Goal: Communication & Community: Participate in discussion

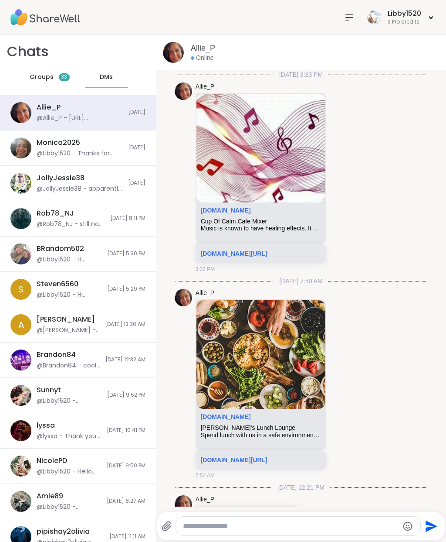
scroll to position [344, 0]
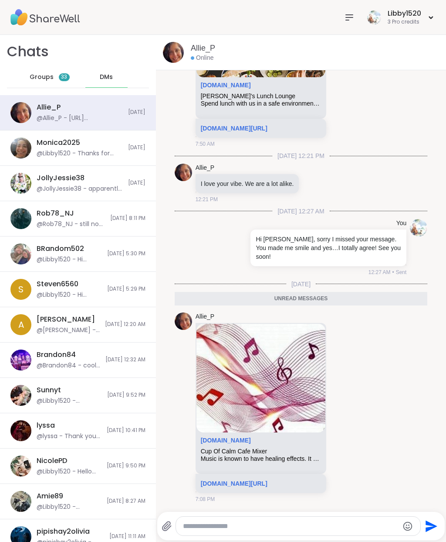
click at [268, 480] on link "sharewellnow.com/session/40cd850d-026b-4cf3-885b-3206bf2497cf" at bounding box center [234, 483] width 67 height 7
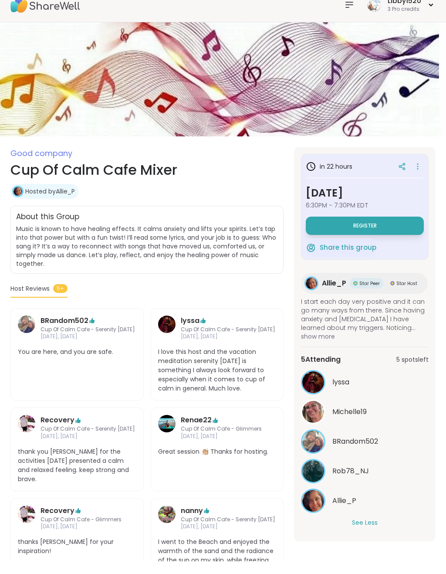
scroll to position [42, 0]
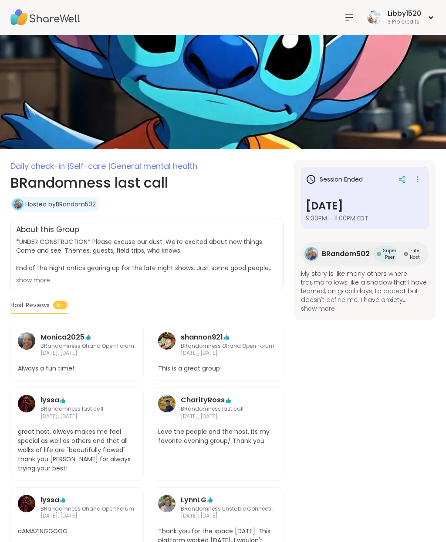
click at [36, 17] on img at bounding box center [45, 17] width 70 height 31
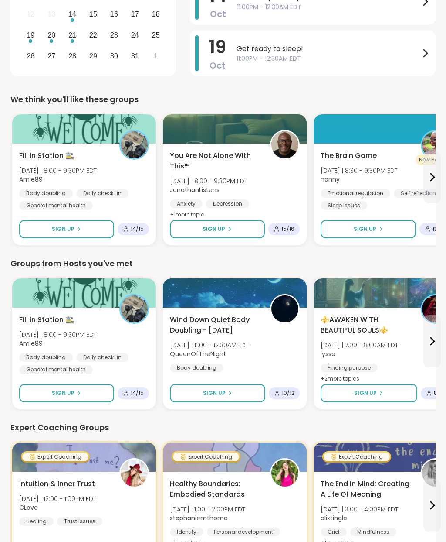
scroll to position [235, 0]
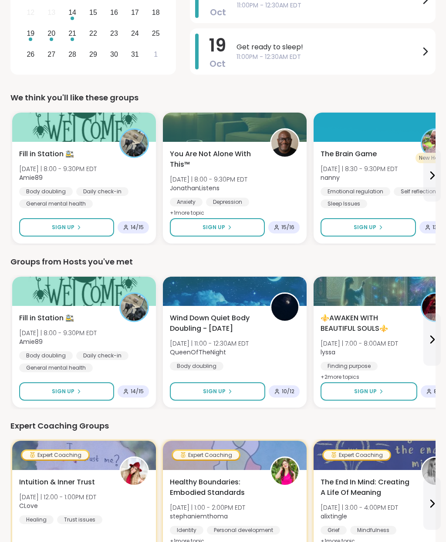
click at [47, 232] on button "Sign Up" at bounding box center [66, 227] width 95 height 18
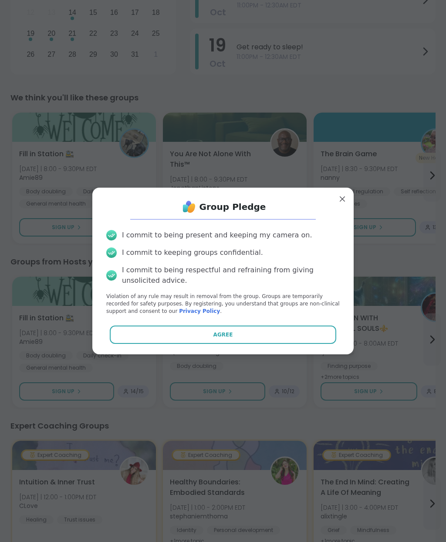
click at [304, 344] on button "Agree" at bounding box center [223, 334] width 227 height 18
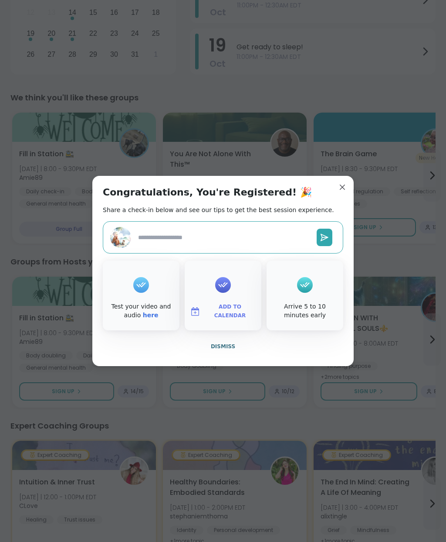
type textarea "*"
click at [352, 202] on div "Congratulations, You're Registered! 🎉 Share a check-in below and see our tips t…" at bounding box center [223, 271] width 262 height 190
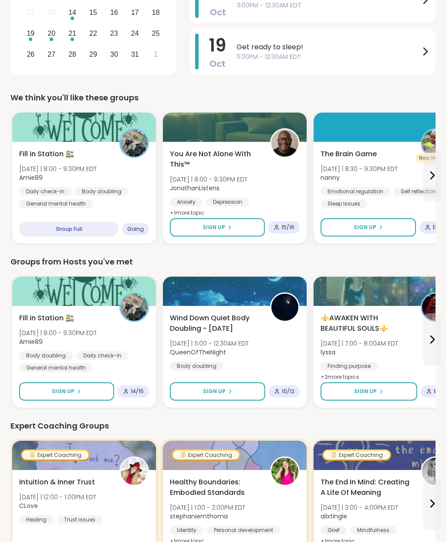
click at [295, 221] on div "Sign Up 15 / 16" at bounding box center [235, 227] width 130 height 18
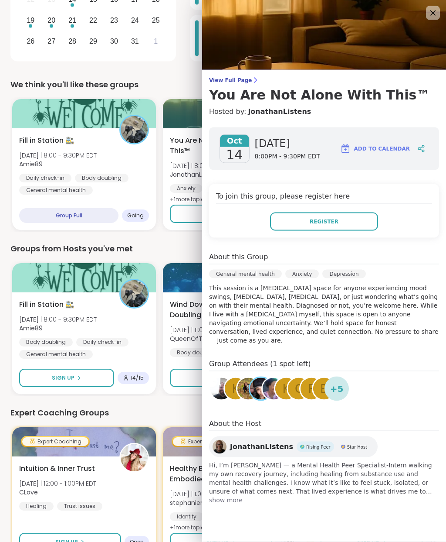
scroll to position [249, 0]
click at [314, 378] on div "b" at bounding box center [325, 389] width 22 height 22
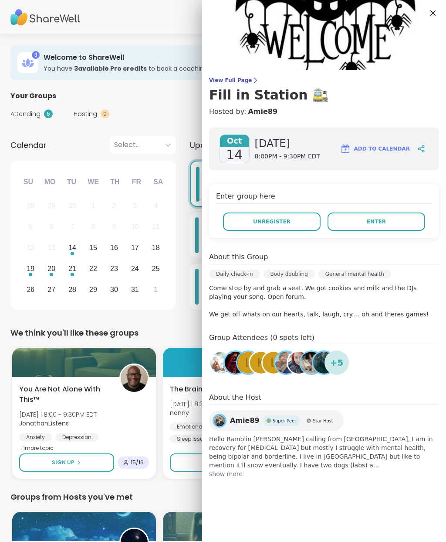
click at [336, 360] on span "+ 5" at bounding box center [338, 362] width 14 height 13
click at [267, 421] on img at bounding box center [269, 420] width 4 height 4
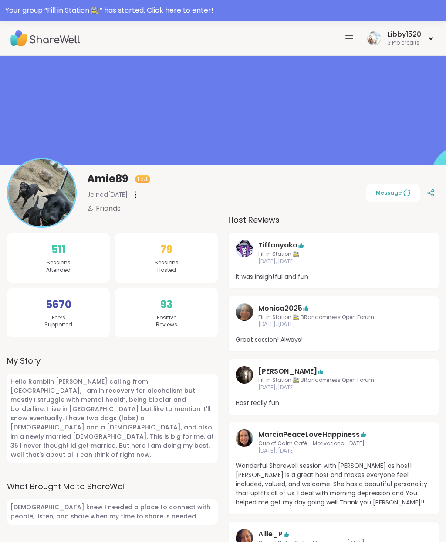
click at [119, 15] on div "Your group “ Fill in Station 🚉 ” has started. Click here to enter!" at bounding box center [223, 10] width 436 height 10
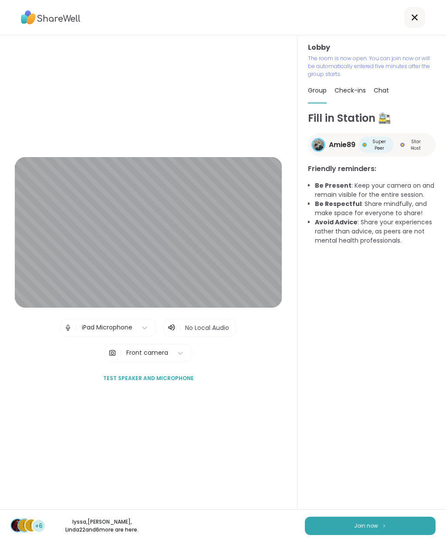
click at [436, 385] on div "Fill in Station 🚉 Amie89 Super Peer Star Host Friendly reminders: Be Present : …" at bounding box center [372, 313] width 128 height 406
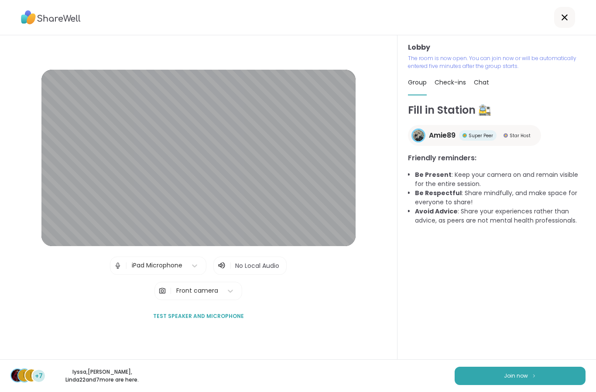
click at [446, 374] on img at bounding box center [533, 376] width 5 height 5
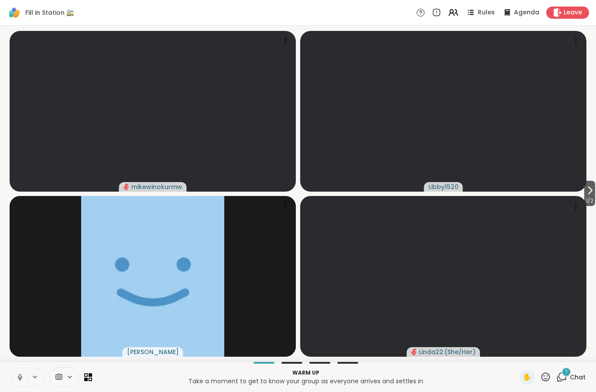
click at [446, 187] on button "1 / 2" at bounding box center [589, 193] width 11 height 25
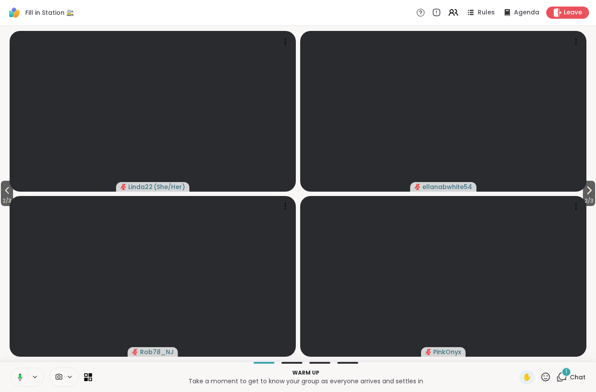
click at [12, 190] on icon at bounding box center [7, 190] width 10 height 10
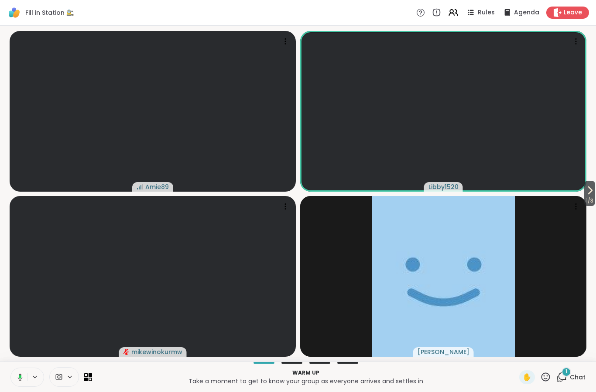
click at [15, 370] on button at bounding box center [19, 377] width 18 height 18
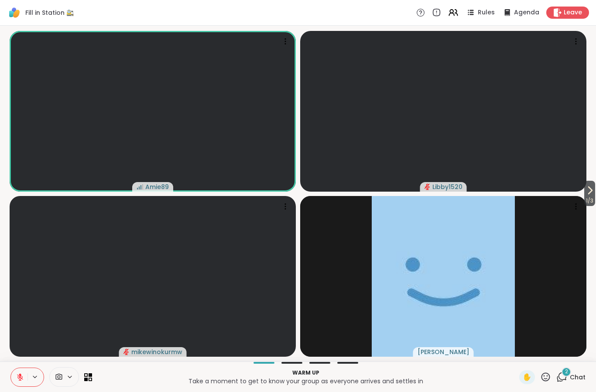
click at [446, 208] on div "1 / 3 Amie89 Libby1520 mikewinokurmw [PERSON_NAME]" at bounding box center [298, 194] width 596 height 336
click at [446, 185] on button "1 / 3" at bounding box center [589, 193] width 11 height 25
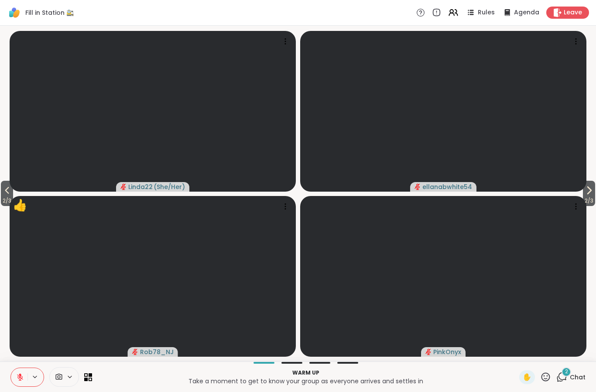
click at [446, 199] on span "2 / 3" at bounding box center [589, 201] width 12 height 10
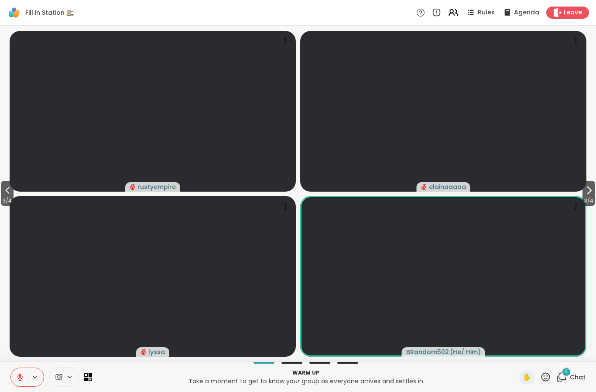
click at [446, 186] on icon at bounding box center [588, 190] width 10 height 10
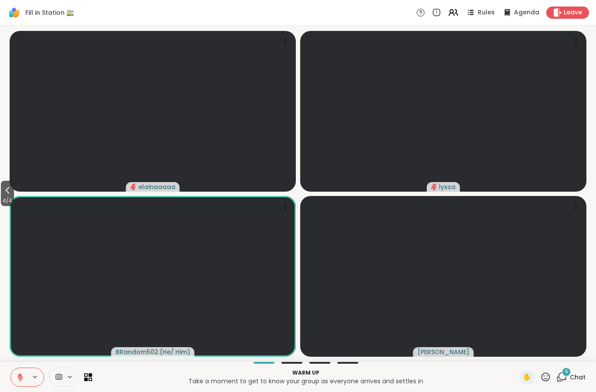
click at [5, 196] on icon at bounding box center [7, 190] width 10 height 10
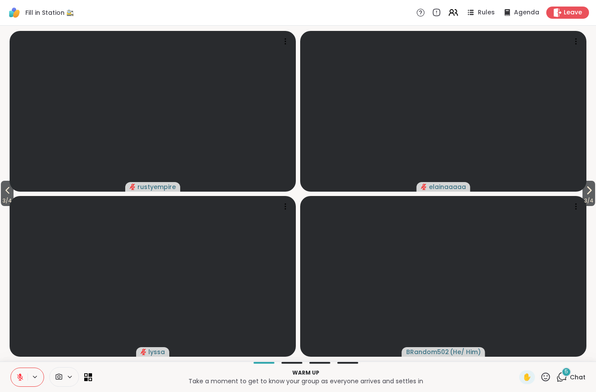
click at [14, 188] on button "3 / 4" at bounding box center [7, 193] width 13 height 25
click at [11, 194] on icon at bounding box center [7, 190] width 10 height 10
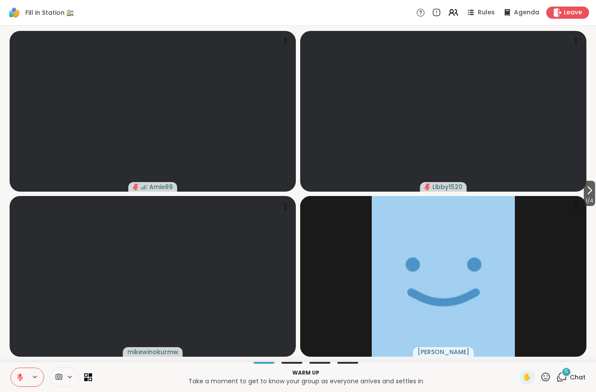
click at [31, 374] on icon at bounding box center [34, 377] width 7 height 7
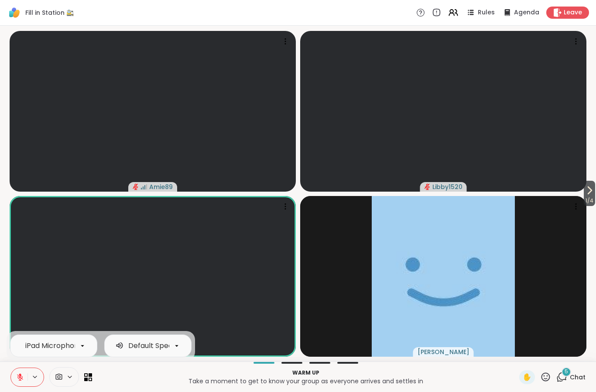
click at [18, 375] on icon at bounding box center [20, 378] width 6 height 6
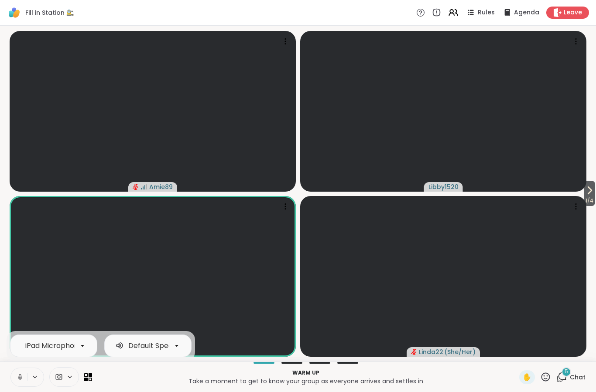
click at [17, 378] on icon at bounding box center [20, 378] width 8 height 8
click at [446, 194] on icon at bounding box center [589, 190] width 10 height 10
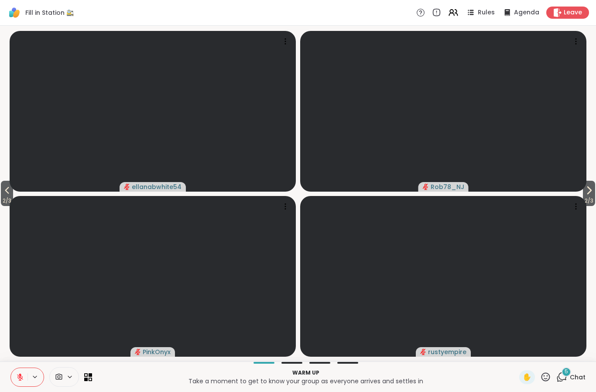
click at [12, 191] on icon at bounding box center [7, 190] width 10 height 10
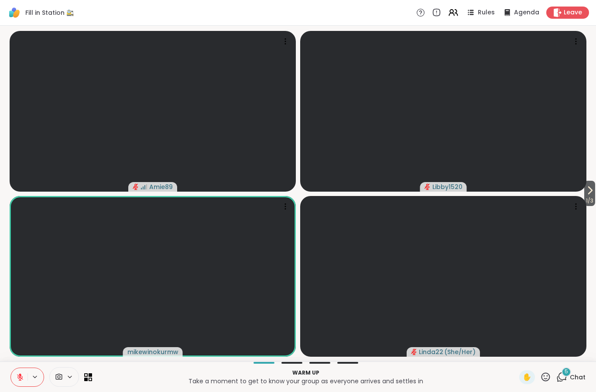
click at [12, 191] on video-player-container "1 / 3 Amie89 Libby1520 mikewinokurmw Linda22 ( She/Her )" at bounding box center [297, 193] width 585 height 329
click at [446, 191] on icon at bounding box center [589, 190] width 10 height 10
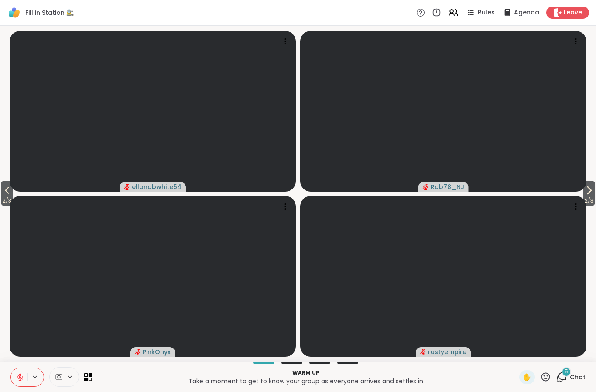
click at [446, 194] on icon at bounding box center [588, 190] width 10 height 10
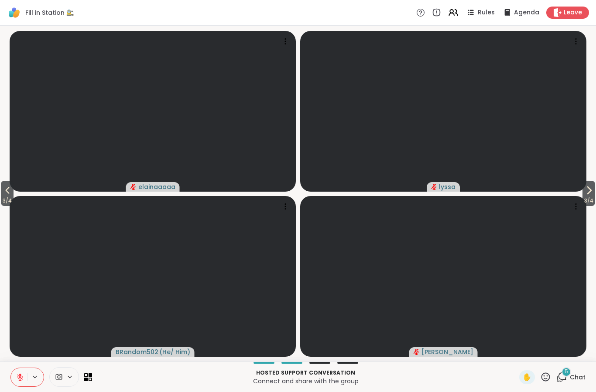
click at [7, 193] on icon at bounding box center [7, 190] width 10 height 10
click at [5, 200] on span "2 / 4" at bounding box center [7, 201] width 13 height 10
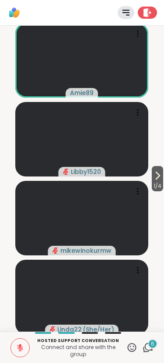
click at [24, 347] on icon at bounding box center [20, 348] width 8 height 8
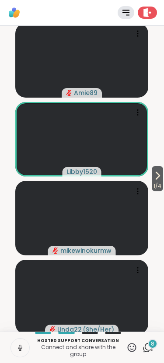
click at [17, 354] on button at bounding box center [20, 348] width 18 height 18
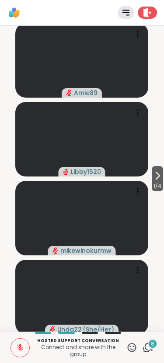
click at [17, 345] on icon at bounding box center [20, 348] width 6 height 6
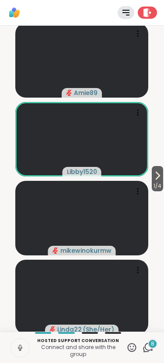
click at [23, 349] on icon at bounding box center [20, 348] width 8 height 8
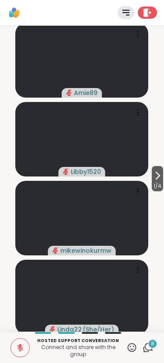
click at [156, 183] on span "1 / 4" at bounding box center [156, 186] width 11 height 10
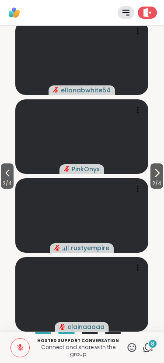
scroll to position [3, 0]
click at [11, 174] on icon at bounding box center [7, 173] width 10 height 10
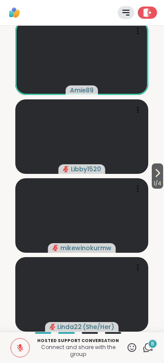
click at [155, 346] on div "8" at bounding box center [152, 344] width 10 height 10
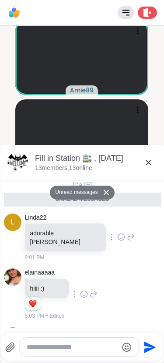
scroll to position [410, 0]
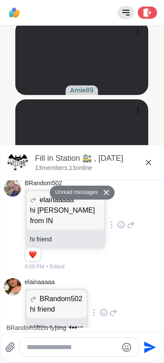
click at [143, 167] on icon at bounding box center [148, 162] width 10 height 10
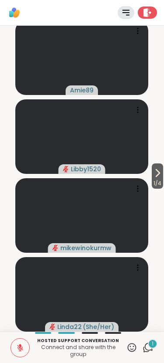
click at [148, 353] on icon at bounding box center [147, 347] width 11 height 11
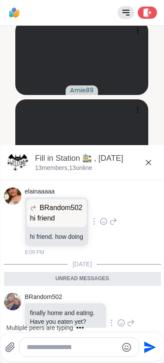
scroll to position [495, 0]
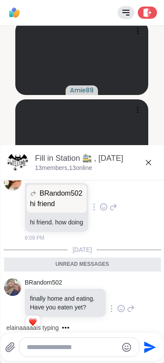
click at [150, 166] on icon at bounding box center [148, 162] width 10 height 10
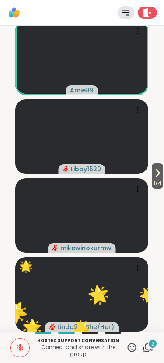
click at [132, 348] on icon at bounding box center [131, 347] width 11 height 11
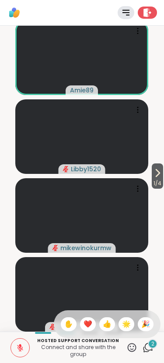
click at [89, 328] on span "❤️" at bounding box center [87, 324] width 9 height 10
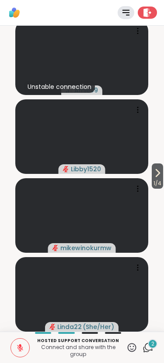
click at [150, 349] on icon at bounding box center [147, 347] width 11 height 11
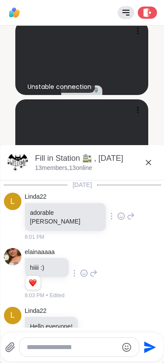
scroll to position [727, 0]
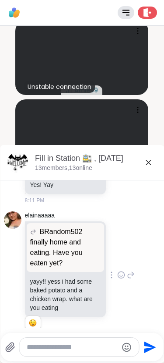
click at [68, 351] on textarea "Type your message" at bounding box center [72, 347] width 91 height 9
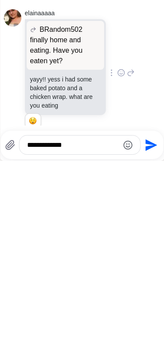
type textarea "**********"
click at [150, 341] on icon "Send" at bounding box center [151, 347] width 12 height 12
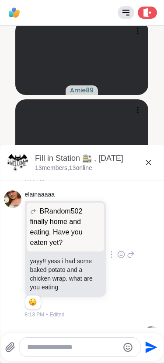
scroll to position [753, 0]
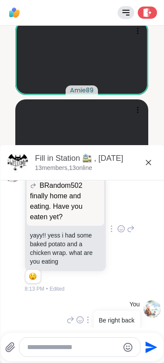
click at [152, 1] on div "Fill in Station 🚉 Rules Agenda Leave" at bounding box center [82, 13] width 164 height 26
click at [143, 17] on div at bounding box center [146, 13] width 19 height 12
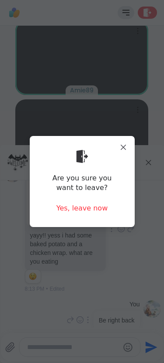
click at [75, 218] on div "Are you sure you want to leave? Yes, leave now" at bounding box center [82, 181] width 91 height 77
click at [71, 210] on div "Yes, leave now" at bounding box center [81, 209] width 51 height 10
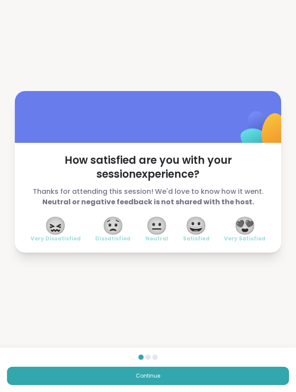
click at [252, 223] on span "😍" at bounding box center [245, 226] width 22 height 16
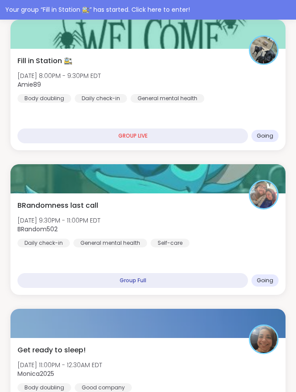
scroll to position [150, 0]
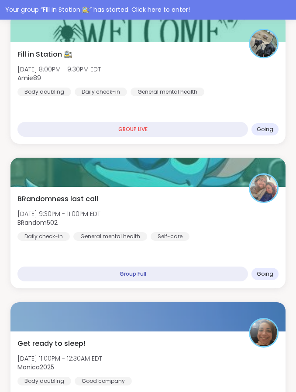
click at [70, 126] on div "GROUP LIVE" at bounding box center [132, 129] width 230 height 15
click at [116, 137] on div "GROUP LIVE" at bounding box center [132, 129] width 230 height 15
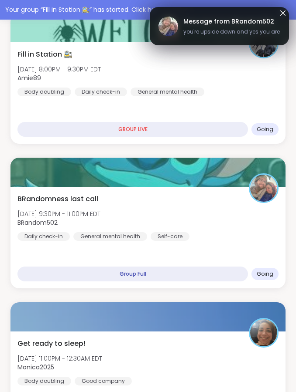
click at [153, 126] on div "GROUP LIVE" at bounding box center [132, 129] width 230 height 15
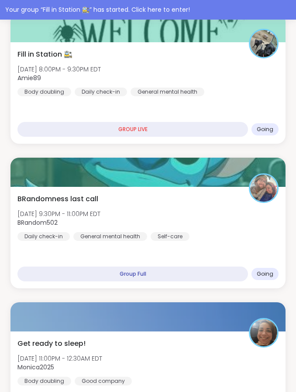
click at [113, 132] on div "GROUP LIVE" at bounding box center [132, 129] width 230 height 15
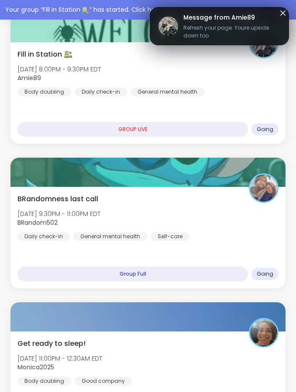
click at [104, 106] on div "Fill in Station 🚉 Tue, Oct 14 | 8:00PM - 9:30PM EDT Amie89 Body doubling Daily …" at bounding box center [147, 93] width 275 height 102
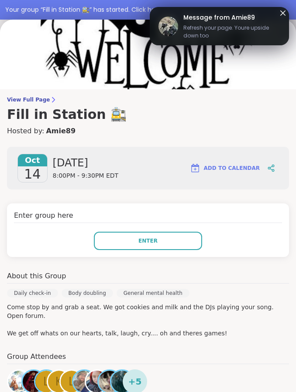
click at [137, 242] on button "Enter" at bounding box center [148, 241] width 108 height 18
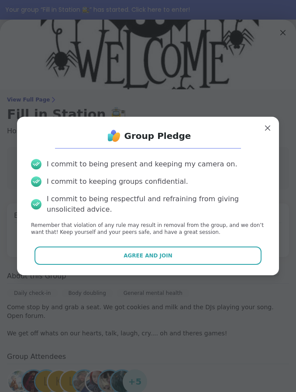
click at [129, 260] on button "Agree and Join" at bounding box center [147, 256] width 227 height 18
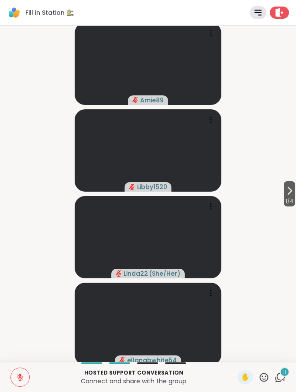
click at [258, 12] on icon at bounding box center [258, 12] width 7 height 5
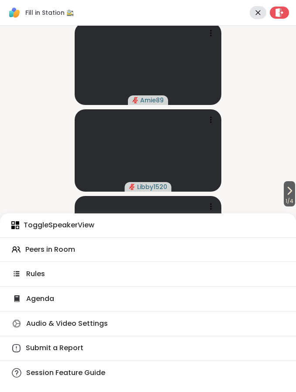
click at [27, 322] on span "Audio & Video Settings" at bounding box center [67, 324] width 82 height 10
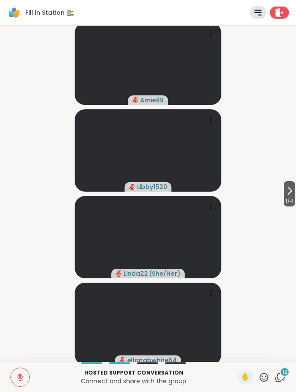
click at [256, 12] on icon at bounding box center [258, 12] width 7 height 5
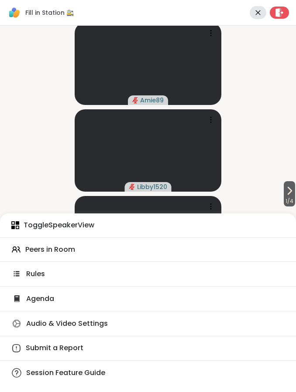
click at [30, 378] on span "Session Feature Guide" at bounding box center [65, 373] width 79 height 10
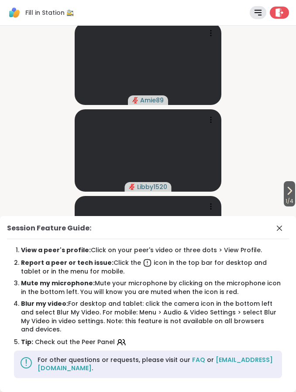
click at [56, 187] on video-player-container "1 / 4 Amie89 Libby1520 Linda22 ( She/Her ) ellanabwhite54" at bounding box center [147, 194] width 285 height 330
click at [284, 216] on video-player-container "1 / 4 Amie89 Libby1520 Linda22 ( She/Her ) ellanabwhite54" at bounding box center [147, 194] width 285 height 330
click at [281, 230] on icon at bounding box center [279, 228] width 10 height 10
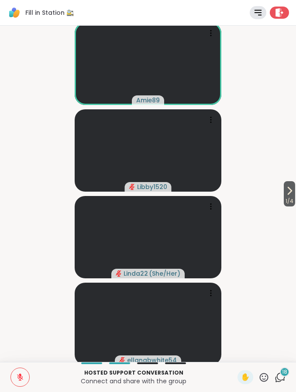
click at [283, 376] on span "18" at bounding box center [284, 372] width 5 height 7
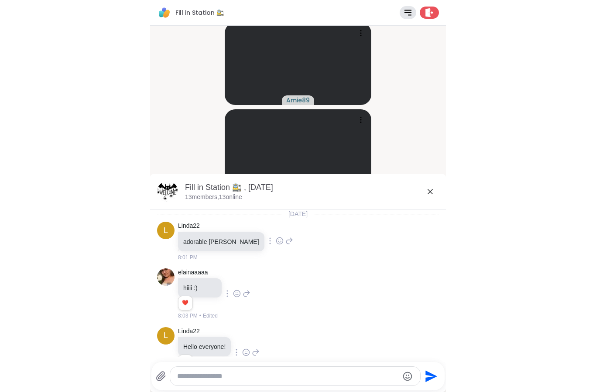
scroll to position [2103, 0]
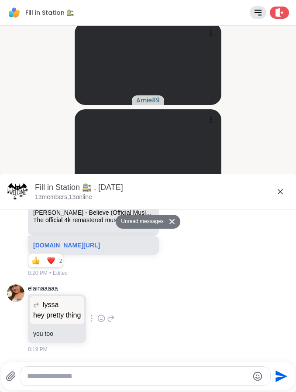
click at [277, 181] on div "Fill in Station 🚉 , Oct 14 13 members, 13 online" at bounding box center [148, 191] width 296 height 35
click at [278, 191] on icon at bounding box center [280, 192] width 10 height 10
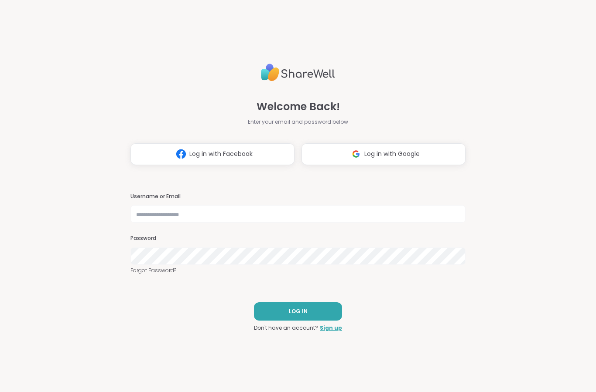
click at [280, 320] on button "LOG IN" at bounding box center [298, 312] width 88 height 18
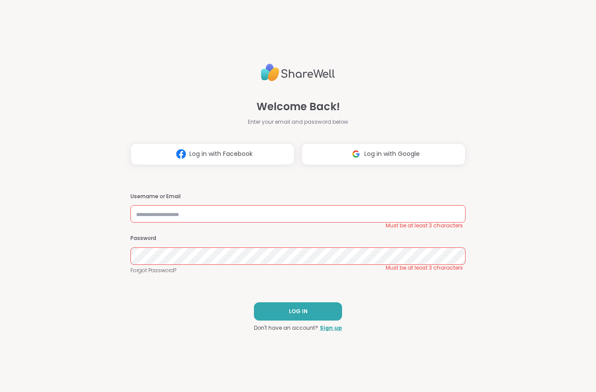
click at [273, 222] on input "text" at bounding box center [297, 213] width 335 height 17
type input "**********"
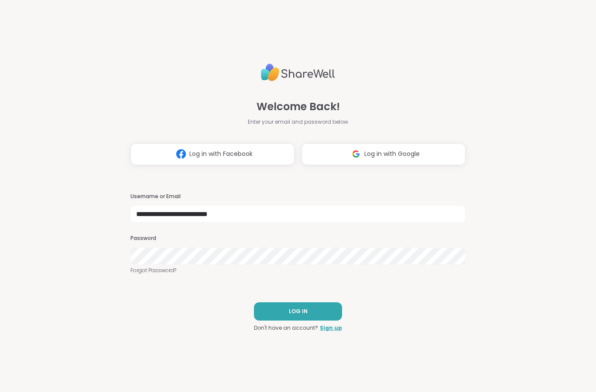
click at [290, 313] on span "LOG IN" at bounding box center [298, 312] width 19 height 8
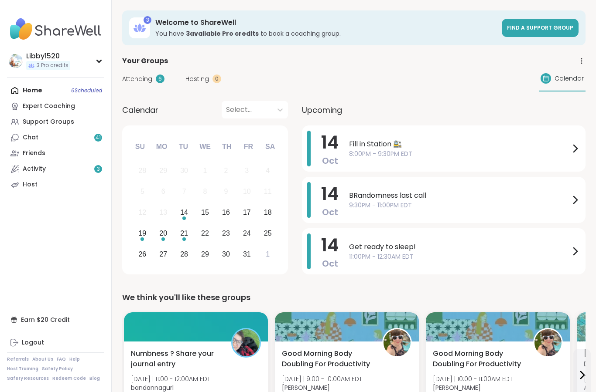
click at [295, 149] on span "14" at bounding box center [329, 142] width 17 height 24
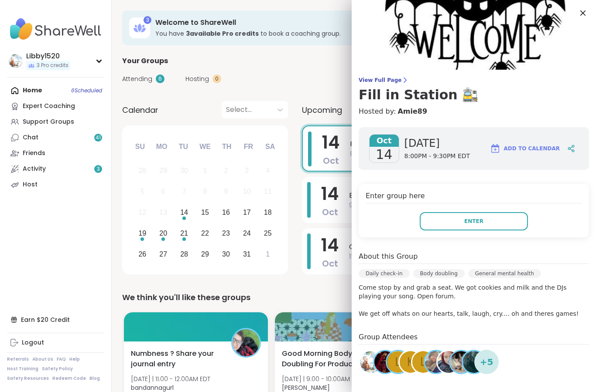
click at [295, 225] on button "Enter" at bounding box center [473, 221] width 108 height 18
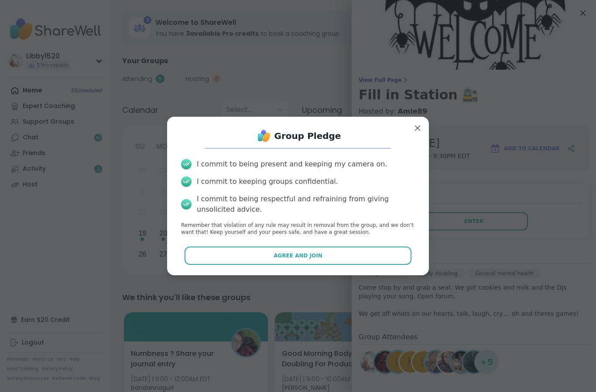
click at [295, 262] on button "Agree and Join" at bounding box center [297, 256] width 227 height 18
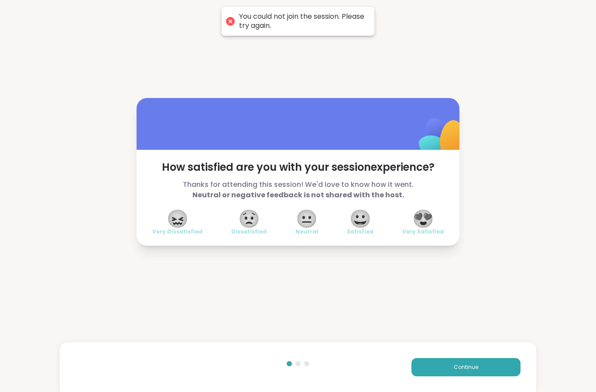
click at [295, 365] on button "Continue" at bounding box center [465, 367] width 109 height 18
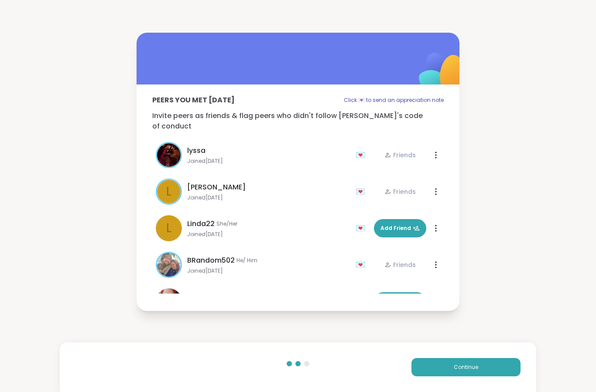
click at [295, 368] on button "Continue" at bounding box center [465, 367] width 109 height 18
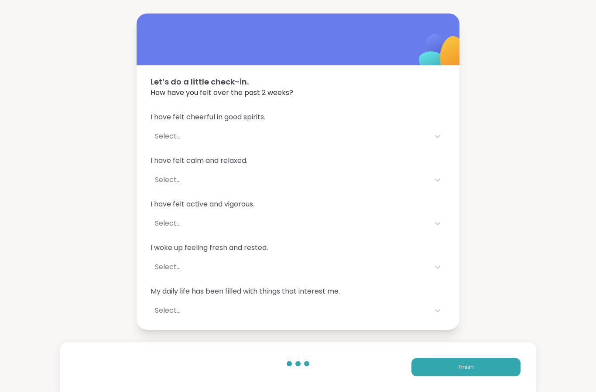
click at [295, 373] on button "Finish" at bounding box center [465, 367] width 109 height 18
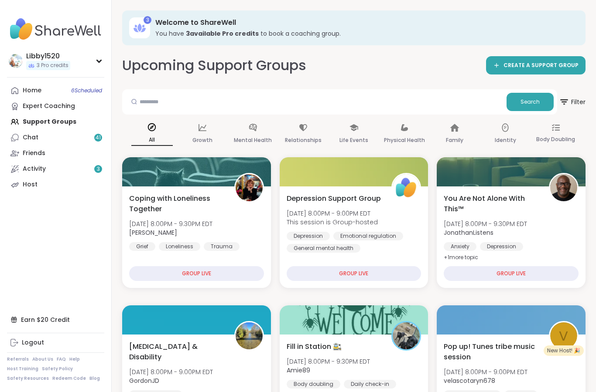
click at [31, 143] on link "Chat 41" at bounding box center [55, 138] width 97 height 16
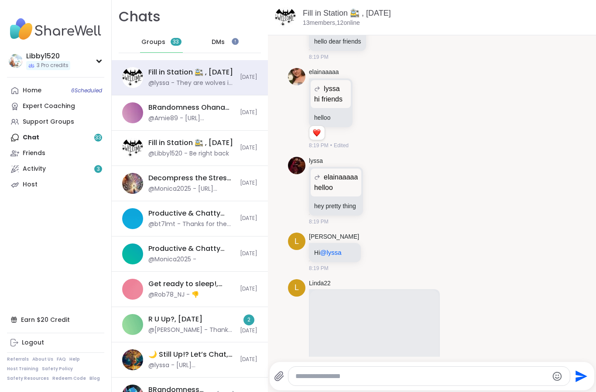
click at [32, 98] on link "Home 6 Scheduled" at bounding box center [55, 91] width 97 height 16
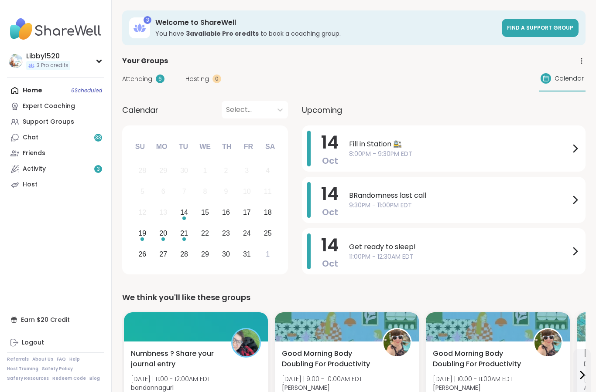
click at [295, 158] on span "Oct" at bounding box center [330, 161] width 16 height 12
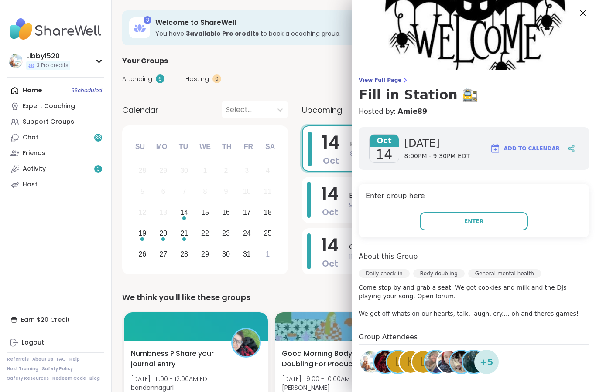
click at [295, 223] on button "Enter" at bounding box center [473, 221] width 108 height 18
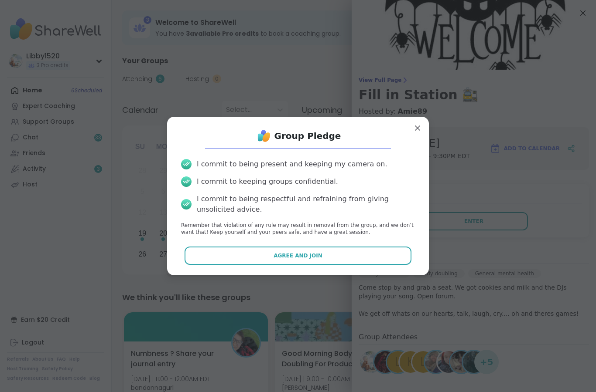
click at [295, 254] on button "Agree and Join" at bounding box center [297, 256] width 227 height 18
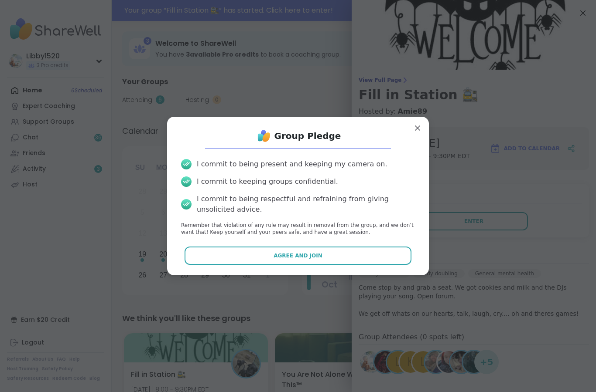
click at [322, 261] on button "Agree and Join" at bounding box center [297, 256] width 227 height 18
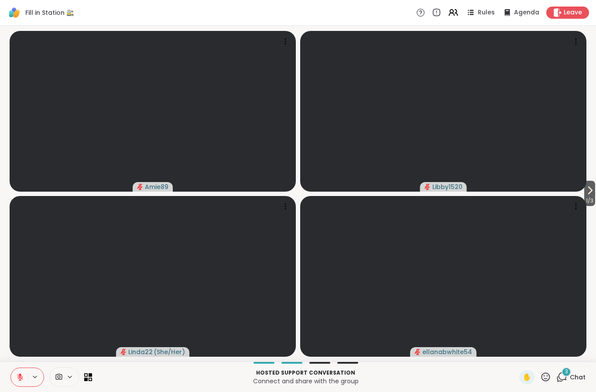
click at [447, 116] on video at bounding box center [443, 111] width 286 height 161
click at [446, 276] on video at bounding box center [443, 276] width 286 height 161
click at [459, 284] on div "View Profile" at bounding box center [480, 283] width 69 height 14
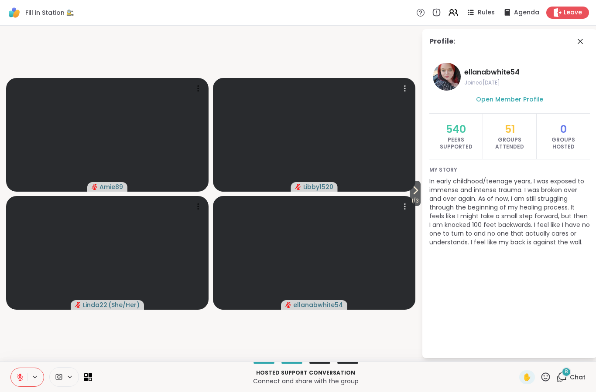
click at [330, 124] on video at bounding box center [314, 135] width 202 height 114
click at [344, 126] on div "View Profile" at bounding box center [363, 131] width 67 height 14
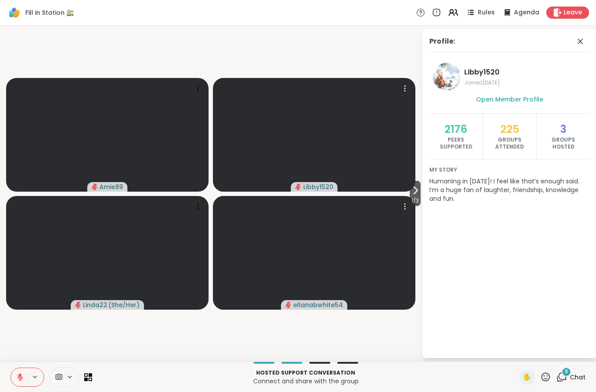
click at [506, 100] on span "Open Member Profile" at bounding box center [509, 99] width 67 height 9
